Goal: Check status: Check status

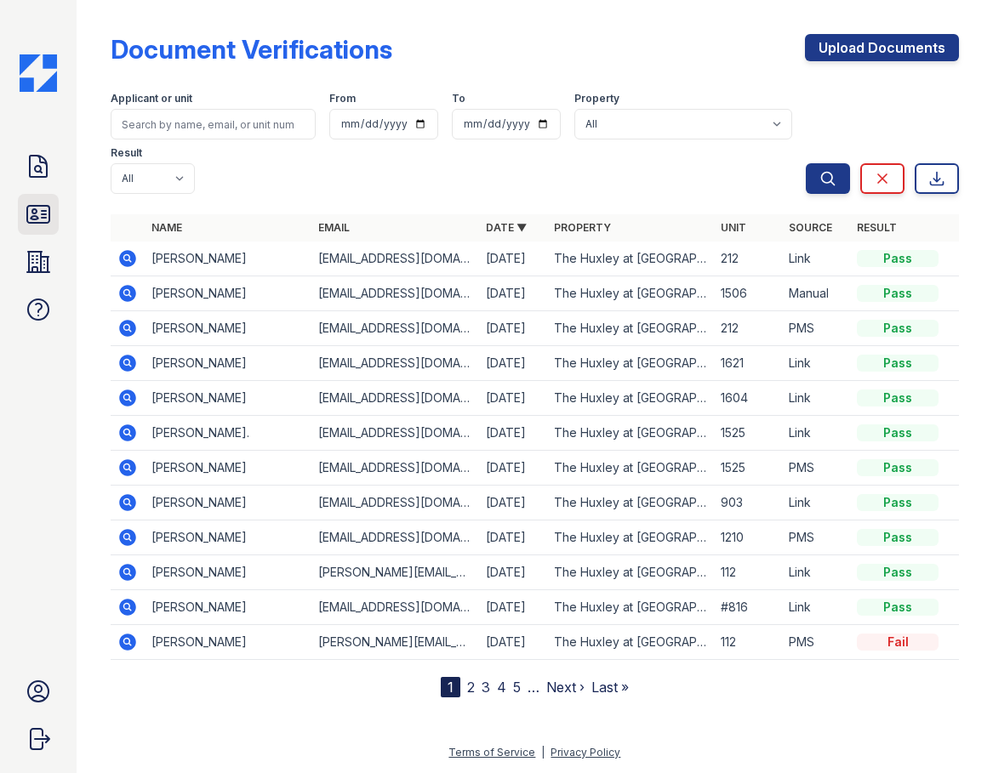
click at [32, 213] on icon at bounding box center [38, 214] width 22 height 17
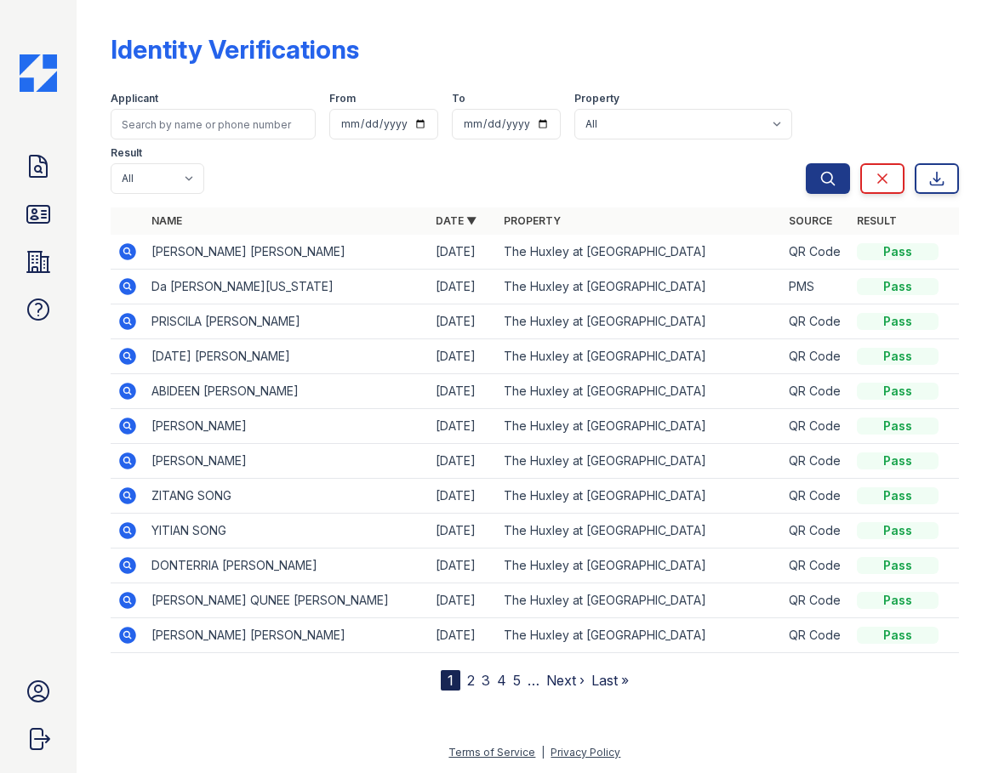
click at [137, 286] on icon at bounding box center [127, 286] width 20 height 20
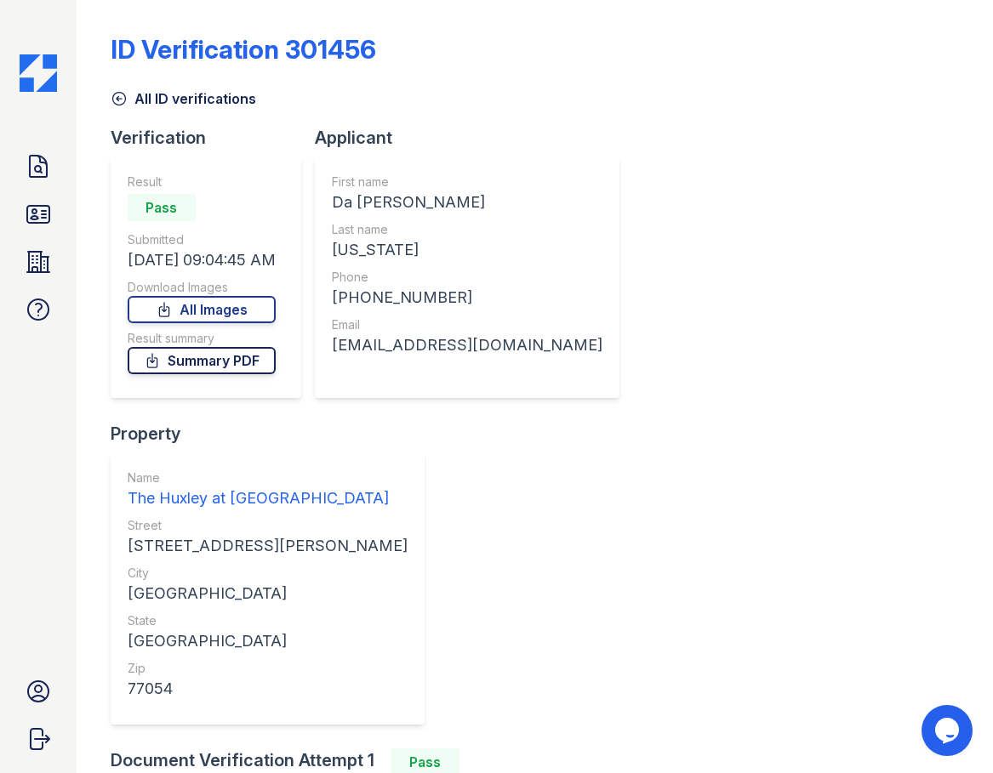
click at [199, 359] on link "Summary PDF" at bounding box center [202, 360] width 148 height 27
click at [122, 100] on icon at bounding box center [119, 98] width 17 height 17
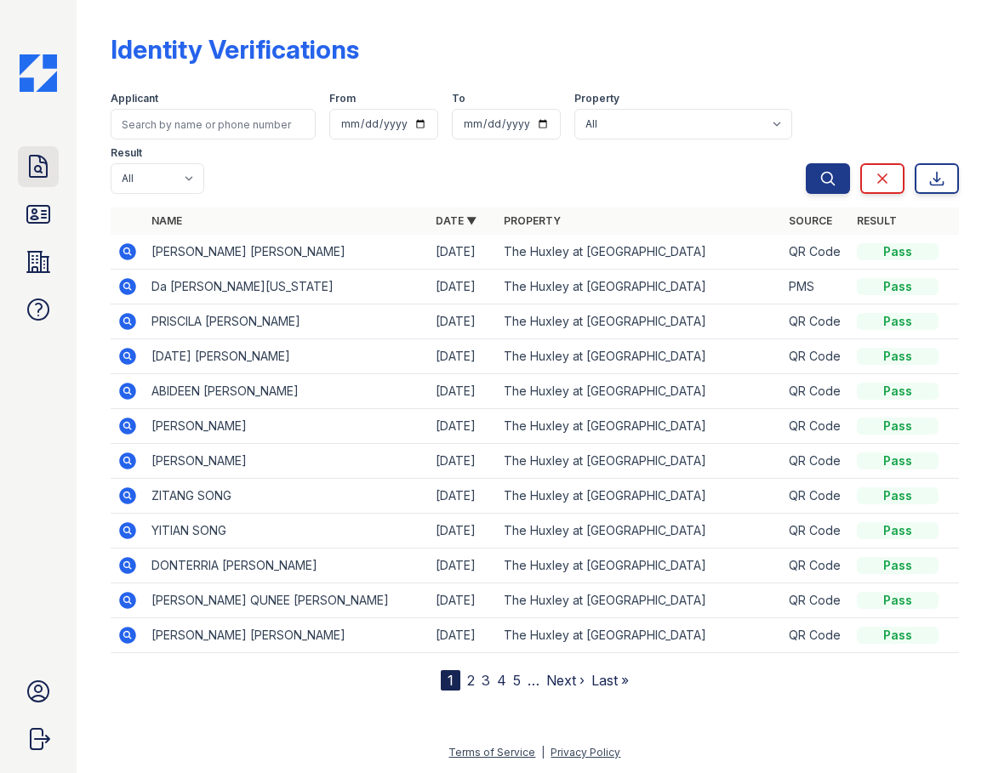
click at [33, 165] on icon at bounding box center [38, 166] width 27 height 27
